Goal: Find specific page/section: Find specific page/section

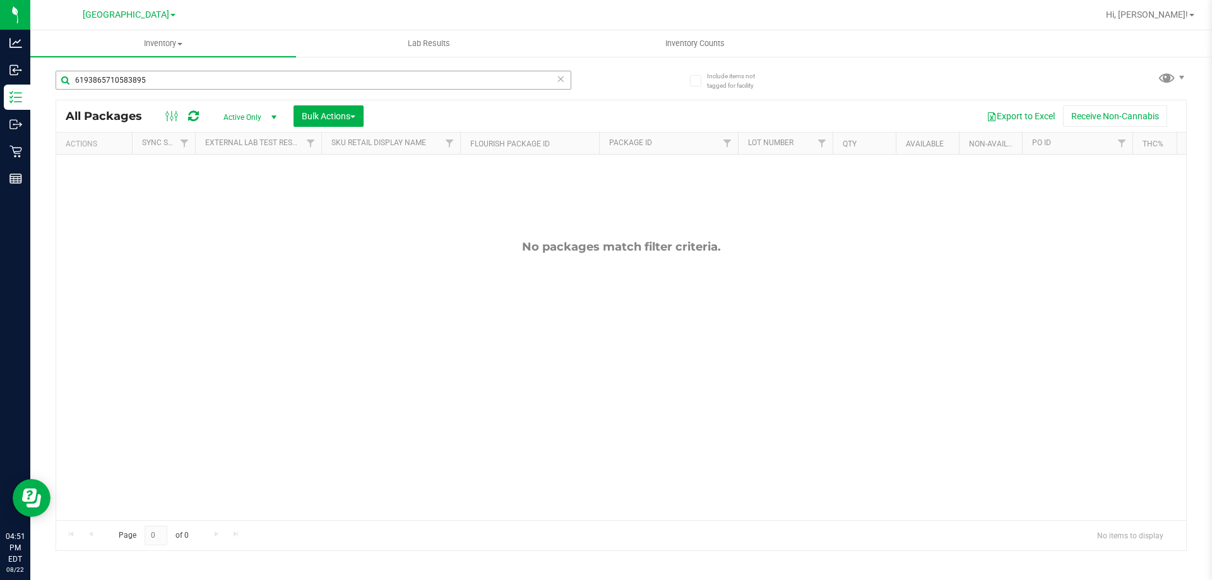
click at [186, 74] on input "6193865710583895" at bounding box center [314, 80] width 516 height 19
click at [187, 75] on input "6193865710583895" at bounding box center [314, 80] width 516 height 19
type input "ffp"
